Goal: Task Accomplishment & Management: Use online tool/utility

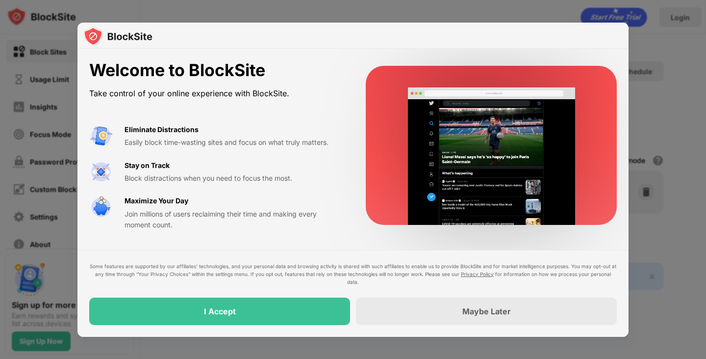
click at [337, 127] on div "Eliminate Distractions Easily block time-wasting sites and focus on what truly …" at bounding box center [234, 136] width 218 height 24
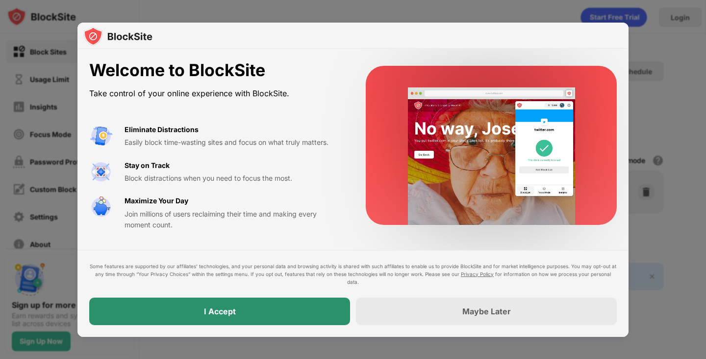
click at [219, 316] on div "I Accept" at bounding box center [219, 310] width 261 height 27
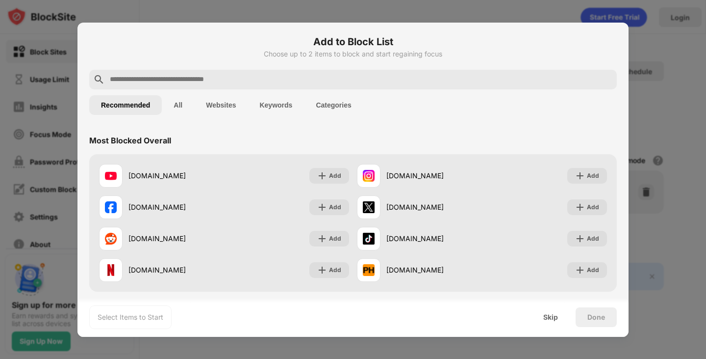
click at [228, 104] on button "Websites" at bounding box center [220, 105] width 53 height 20
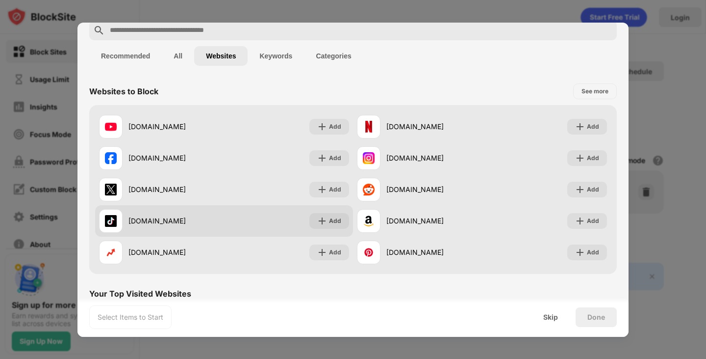
scroll to position [98, 0]
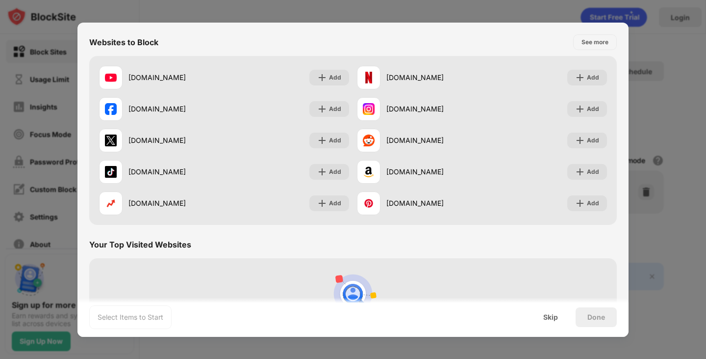
drag, startPoint x: 629, startPoint y: 162, endPoint x: 629, endPoint y: 178, distance: 15.2
click at [629, 178] on div at bounding box center [353, 179] width 706 height 359
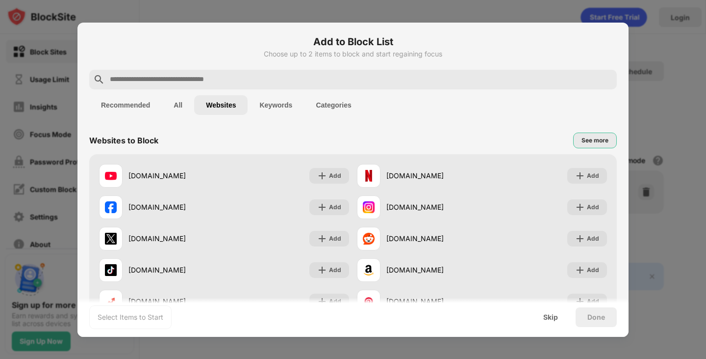
click at [586, 142] on div "See more" at bounding box center [595, 140] width 27 height 10
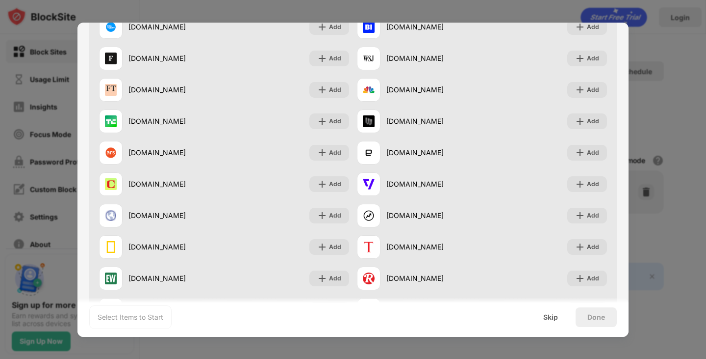
scroll to position [882, 0]
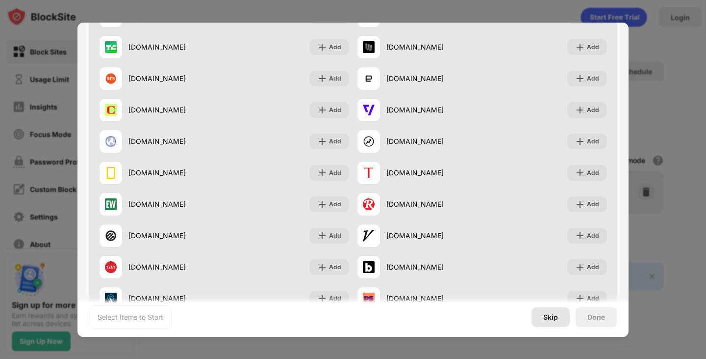
click at [555, 315] on div "Skip" at bounding box center [551, 317] width 15 height 8
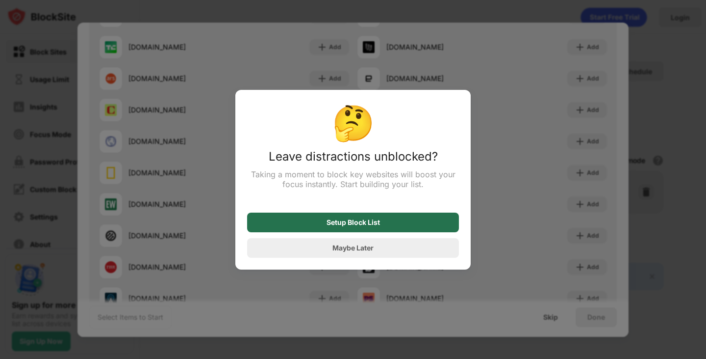
click at [354, 226] on div "Setup Block List" at bounding box center [353, 222] width 53 height 8
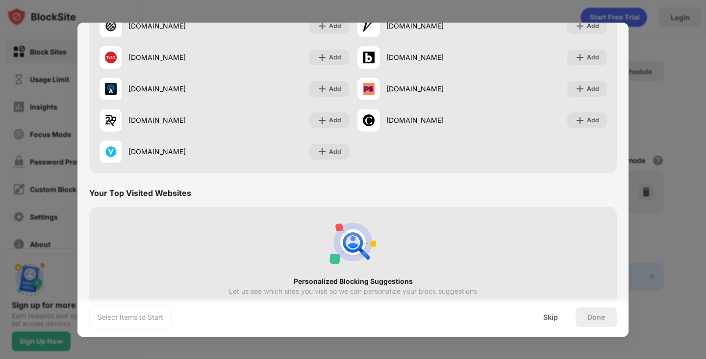
scroll to position [1132, 0]
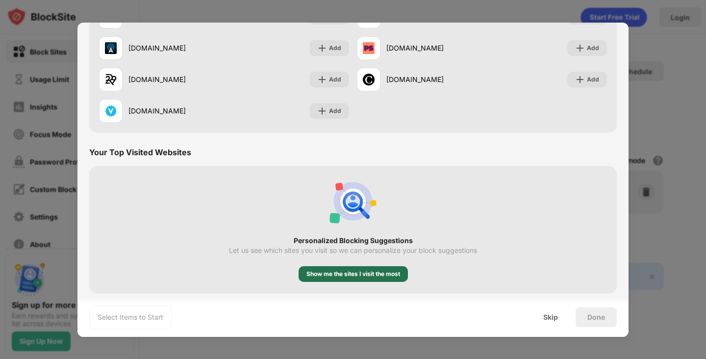
click at [355, 272] on div "Show me the sites I visit the most" at bounding box center [354, 274] width 94 height 10
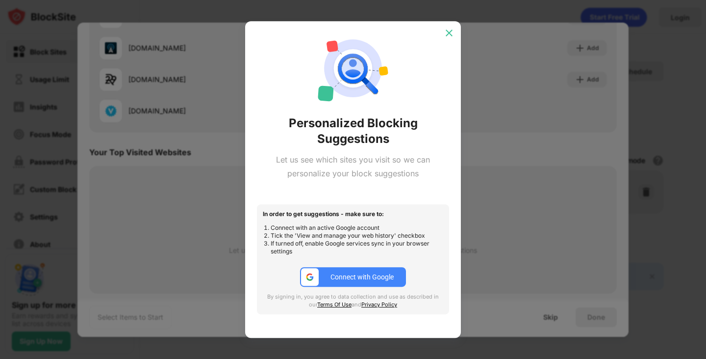
click at [446, 34] on img at bounding box center [449, 33] width 10 height 10
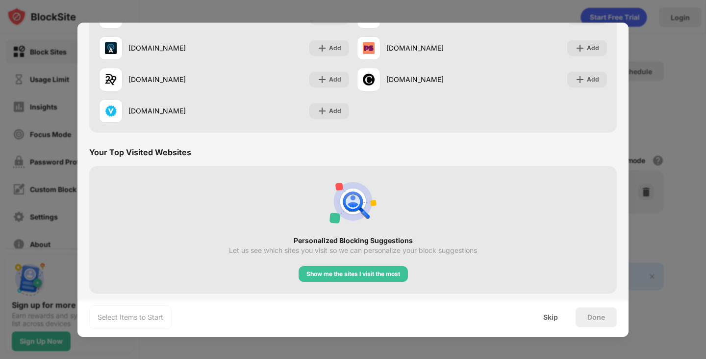
drag, startPoint x: 624, startPoint y: 273, endPoint x: 627, endPoint y: 242, distance: 31.2
click at [627, 242] on div "Add to Block List Choose up to 2 items to block and start regaining focus Recom…" at bounding box center [353, 180] width 551 height 314
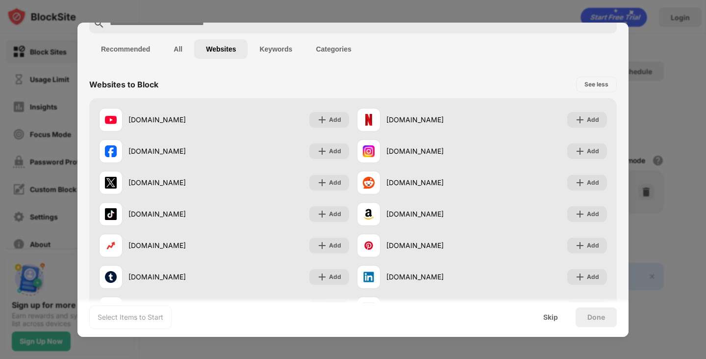
scroll to position [0, 0]
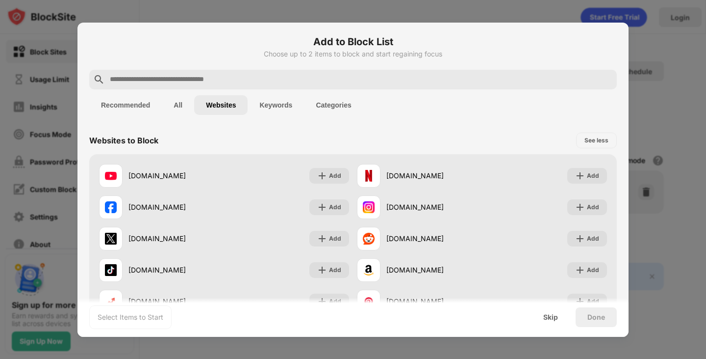
click at [154, 78] on input "text" at bounding box center [361, 80] width 504 height 12
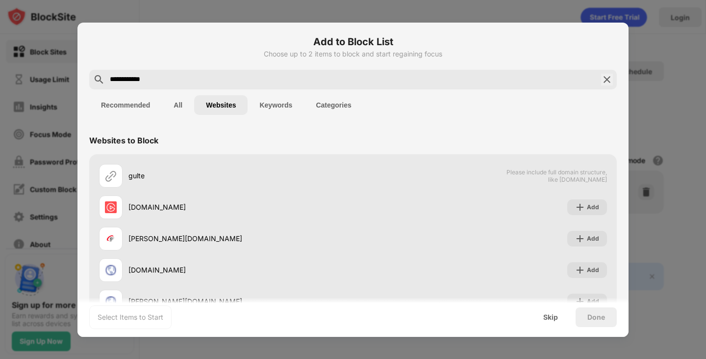
type input "**********"
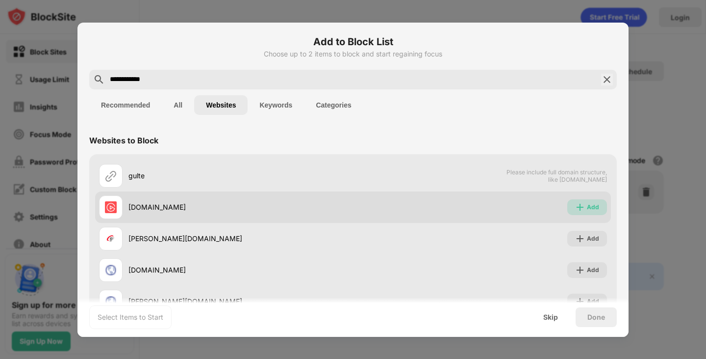
click at [580, 204] on div "Add" at bounding box center [588, 207] width 40 height 16
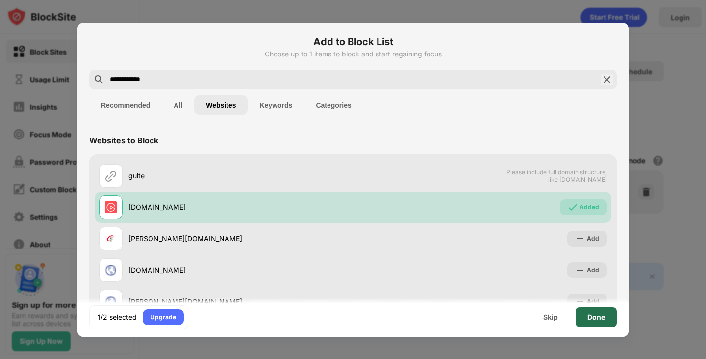
click at [604, 318] on div "Done" at bounding box center [597, 317] width 18 height 8
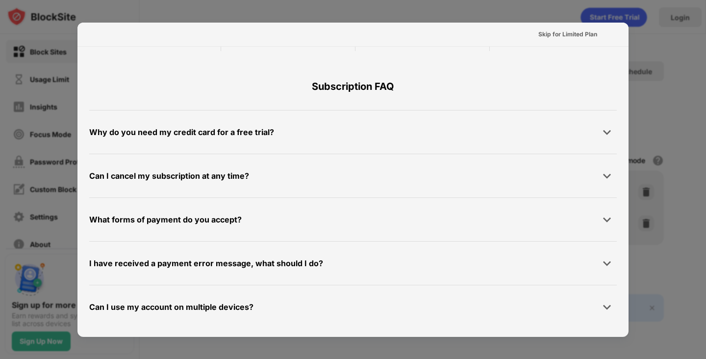
scroll to position [479, 0]
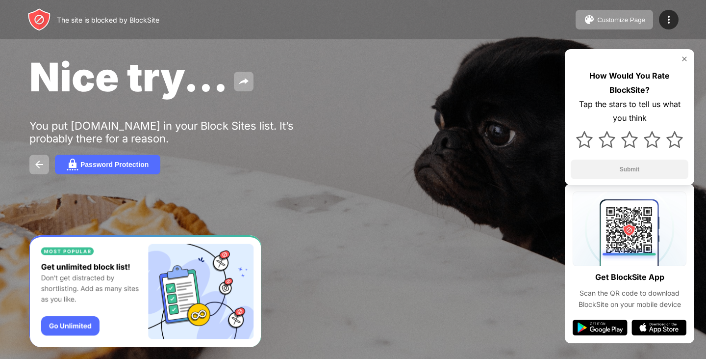
click at [683, 57] on img at bounding box center [685, 59] width 8 height 8
